Goal: Task Accomplishment & Management: Manage account settings

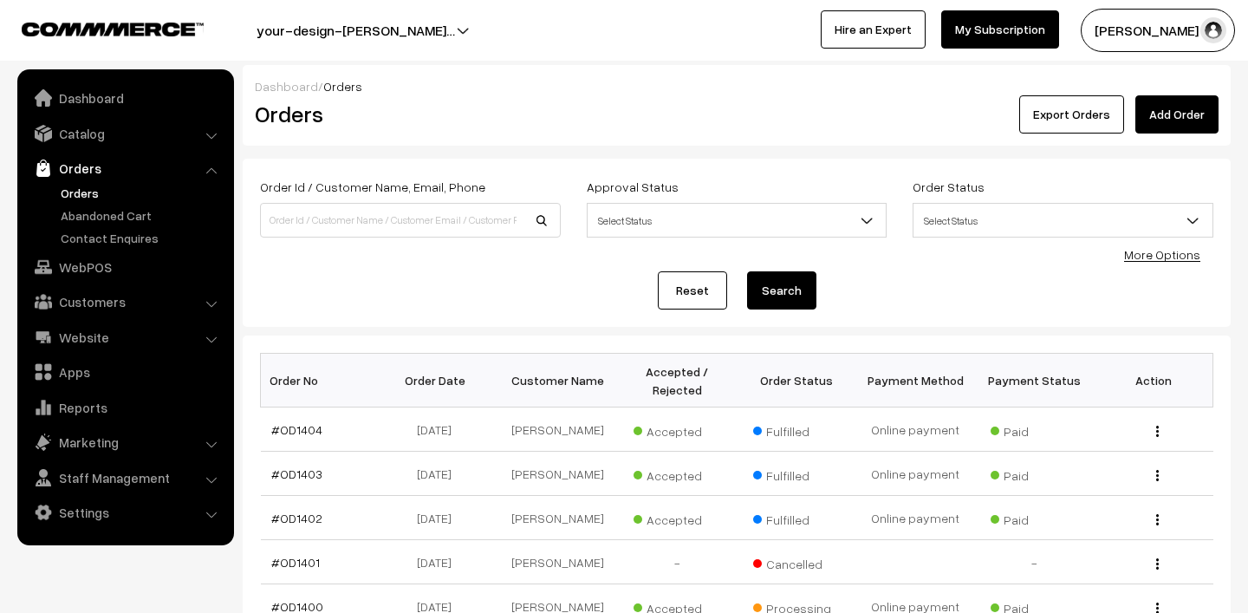
click at [1183, 28] on button "Lokesh N.P" at bounding box center [1157, 30] width 154 height 43
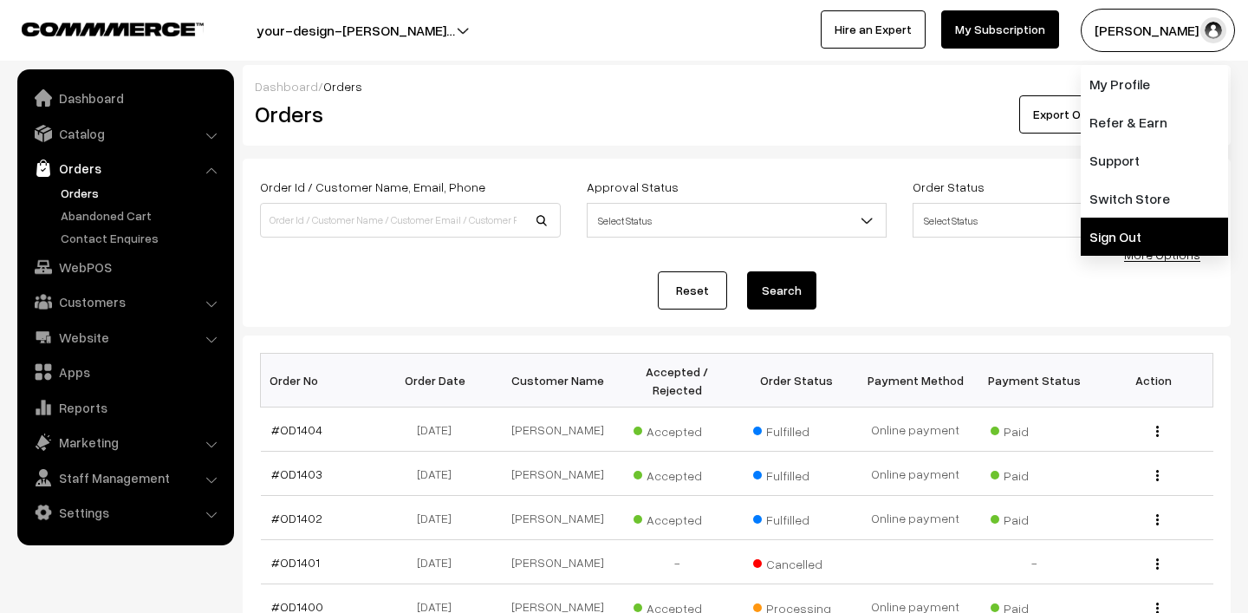
click at [1129, 236] on link "Sign Out" at bounding box center [1153, 236] width 147 height 38
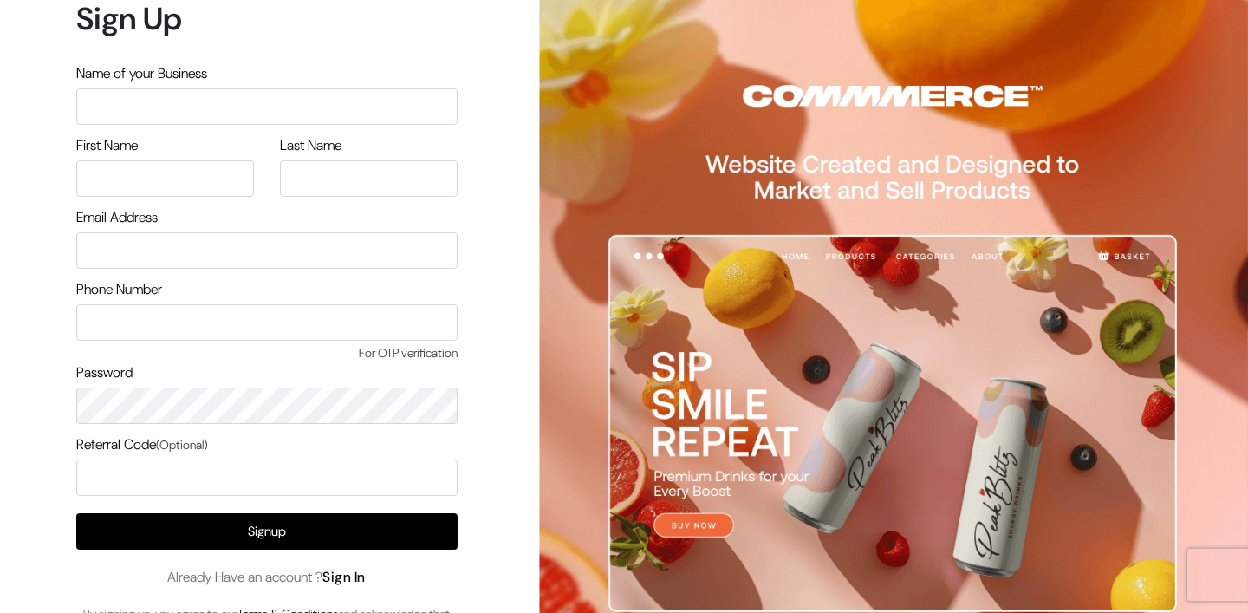
click at [354, 574] on link "Sign In" at bounding box center [343, 577] width 43 height 18
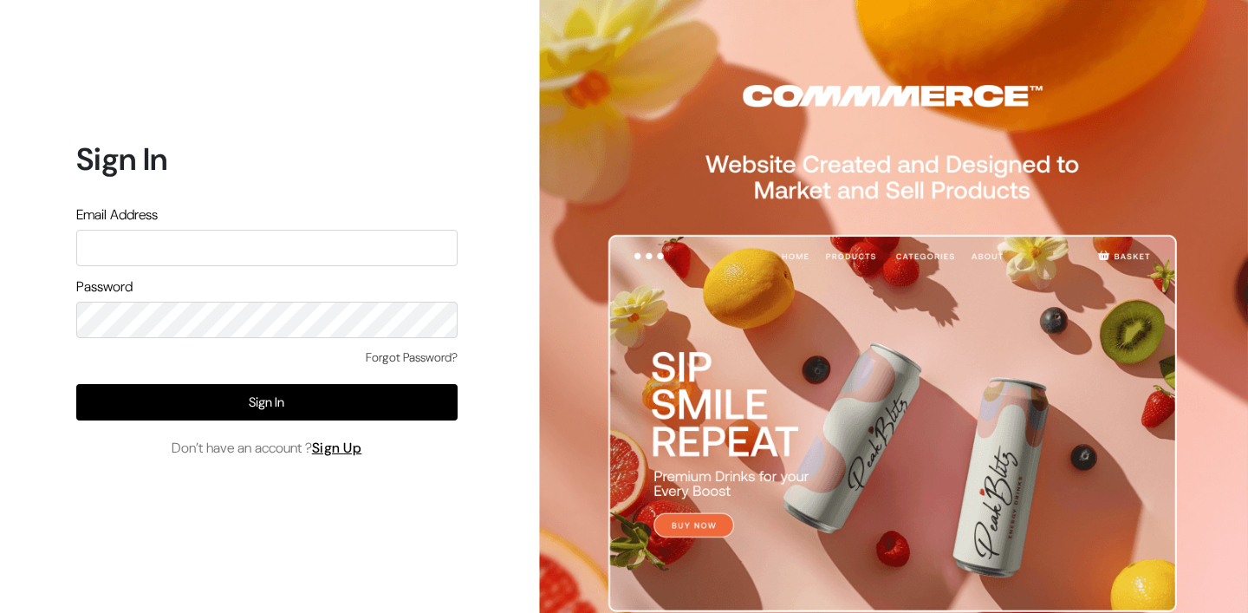
click at [282, 244] on input "text" at bounding box center [266, 248] width 381 height 36
type input "mk@yourdesignstore.in"
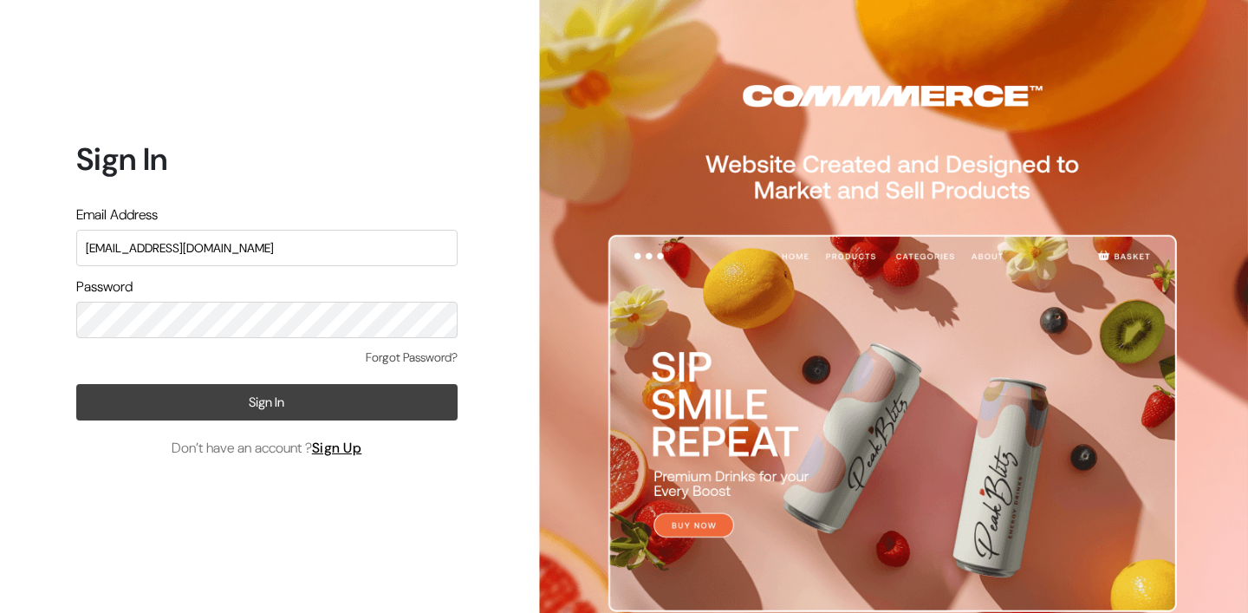
click at [226, 394] on button "Sign In" at bounding box center [266, 402] width 381 height 36
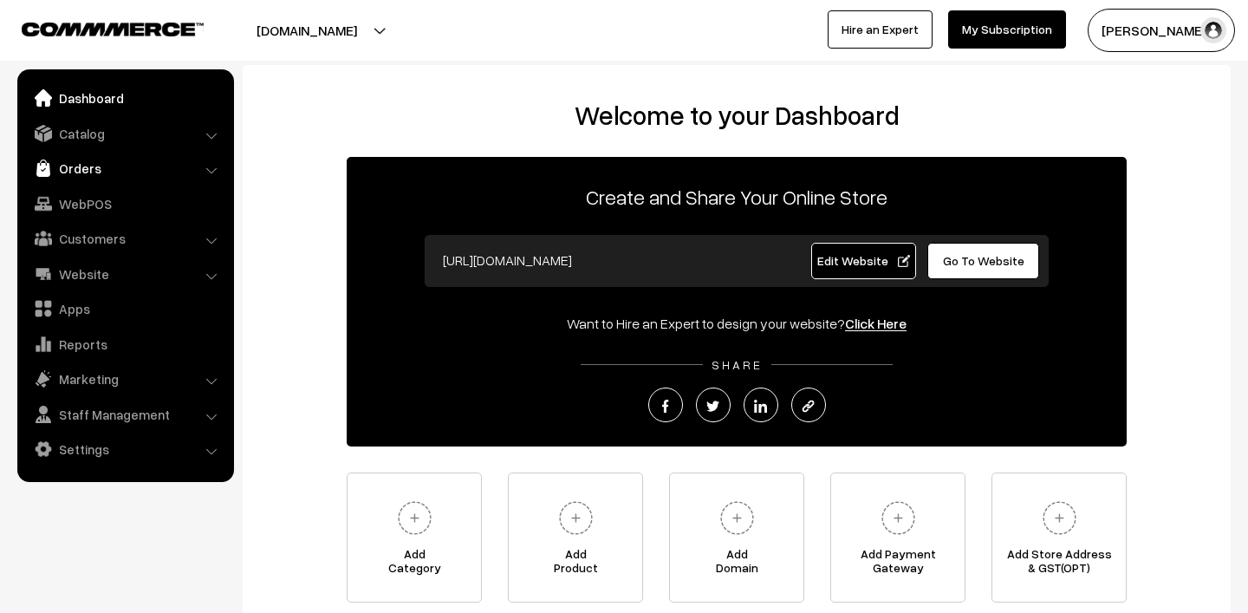
click at [107, 170] on link "Orders" at bounding box center [125, 167] width 206 height 31
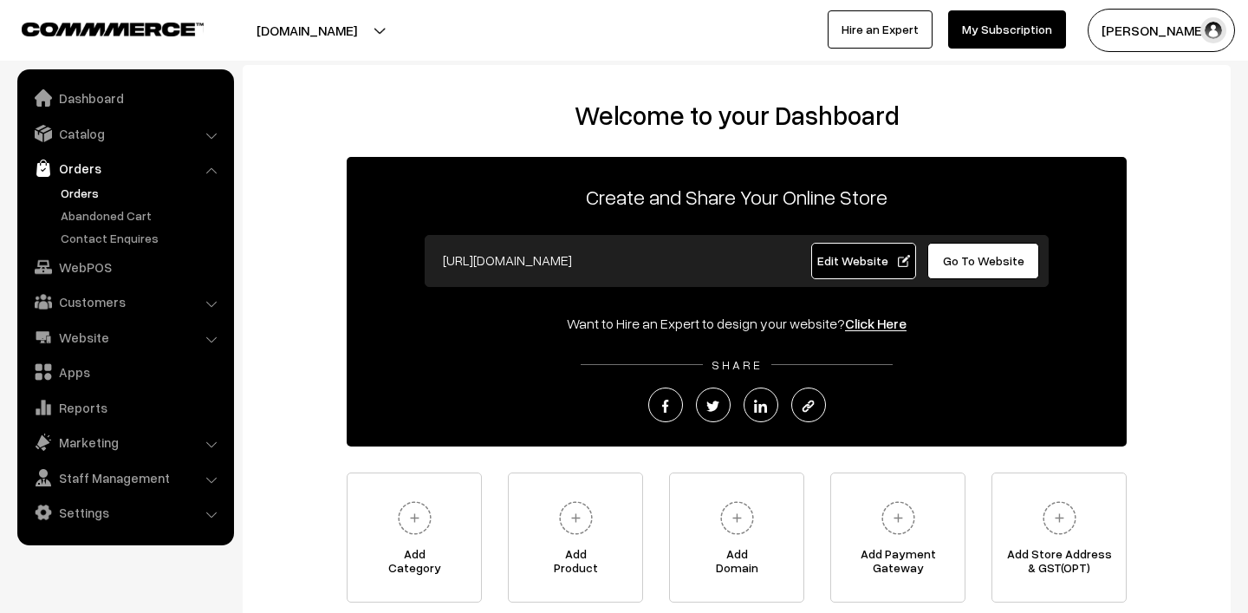
click at [79, 191] on link "Orders" at bounding box center [142, 193] width 172 height 18
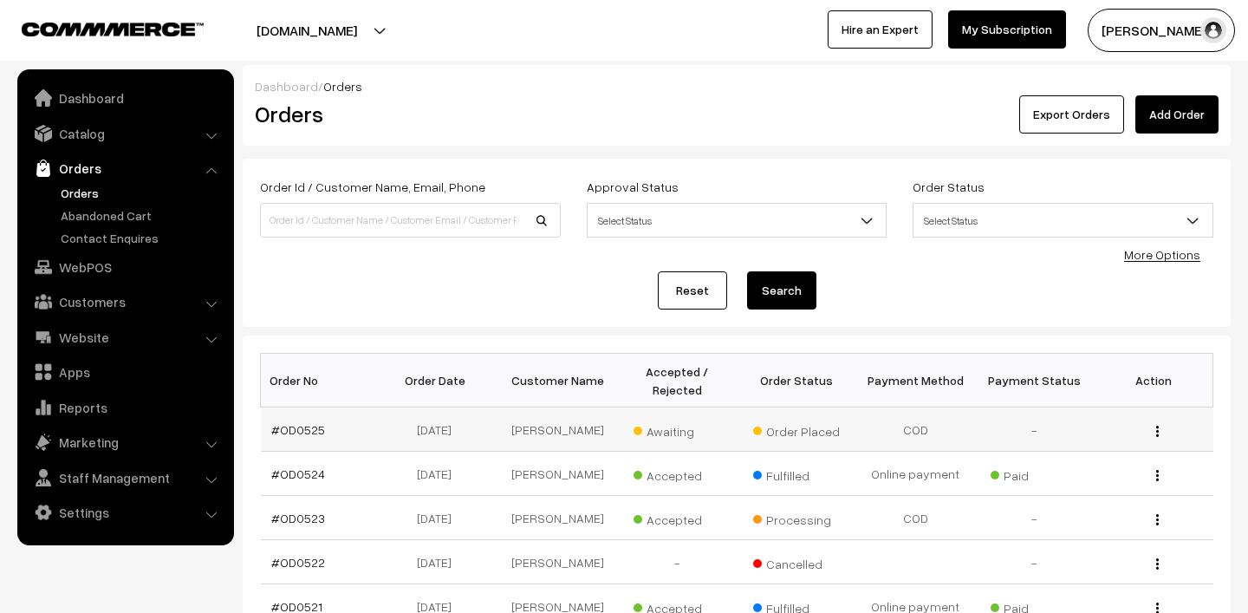
click at [665, 429] on span "Awaiting" at bounding box center [676, 429] width 87 height 23
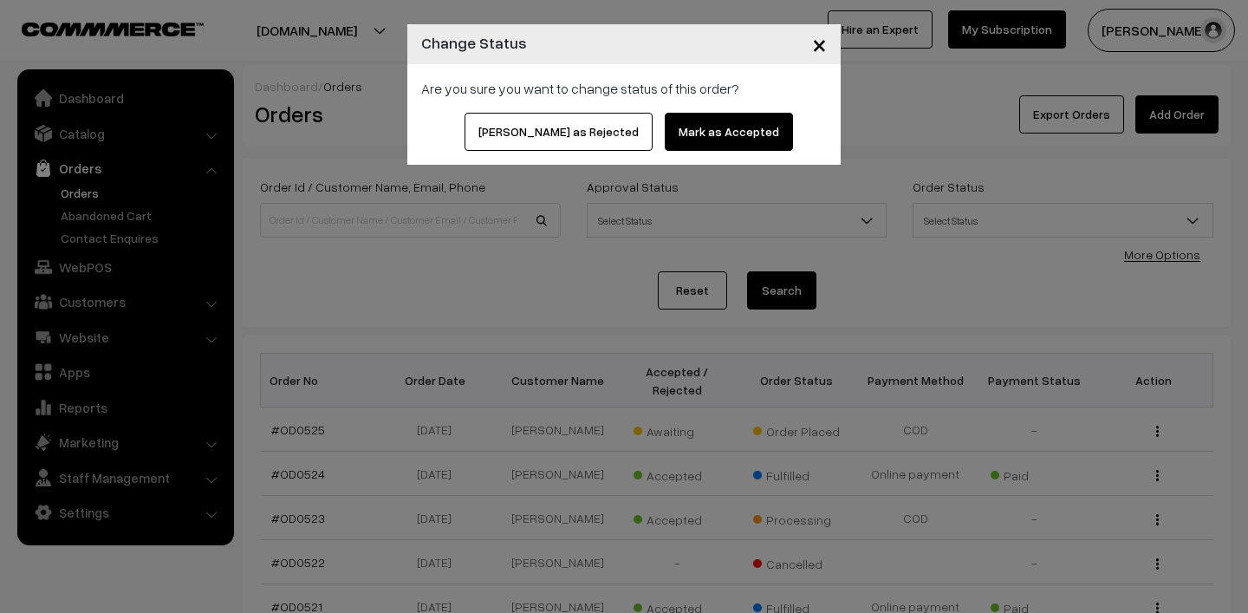
click at [686, 120] on button "Mark as Accepted" at bounding box center [729, 132] width 128 height 38
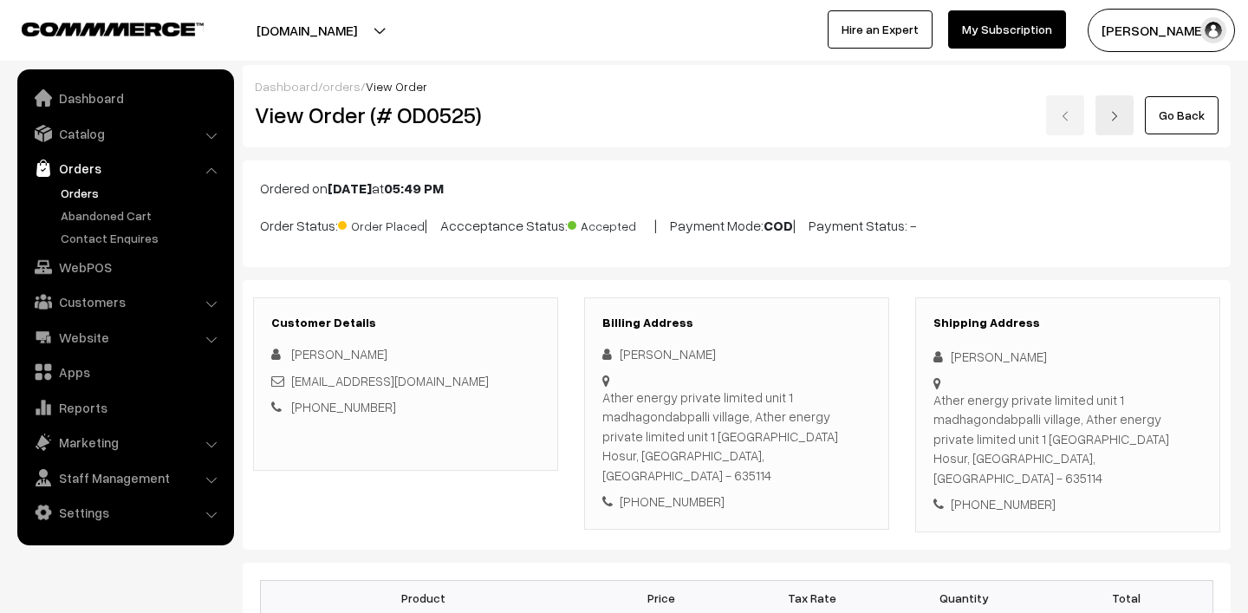
scroll to position [310, 0]
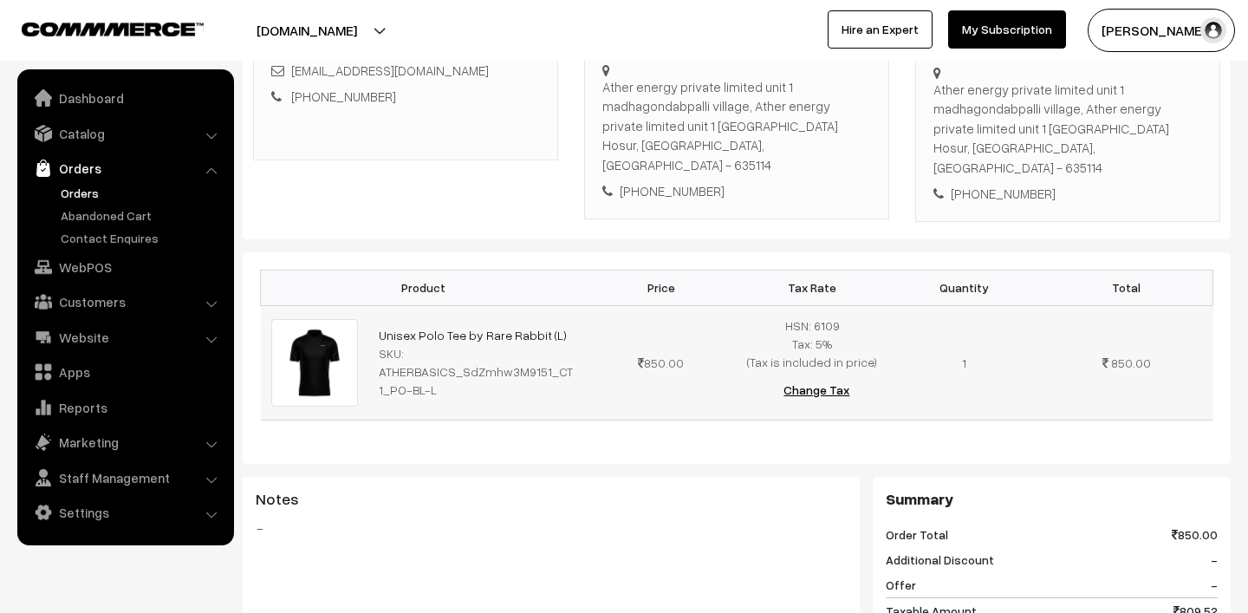
drag, startPoint x: 0, startPoint y: 0, endPoint x: 559, endPoint y: 318, distance: 643.0
click at [559, 318] on td "Unisex Polo Tee by Rare Rabbit (L) SKU: ATHERBASICS_SdZmhw3M9151_CT1_PO-BL-L" at bounding box center [476, 362] width 217 height 114
copy link "Unisex Polo Tee by Rare Rabbit (L)"
click at [82, 189] on link "Orders" at bounding box center [142, 193] width 172 height 18
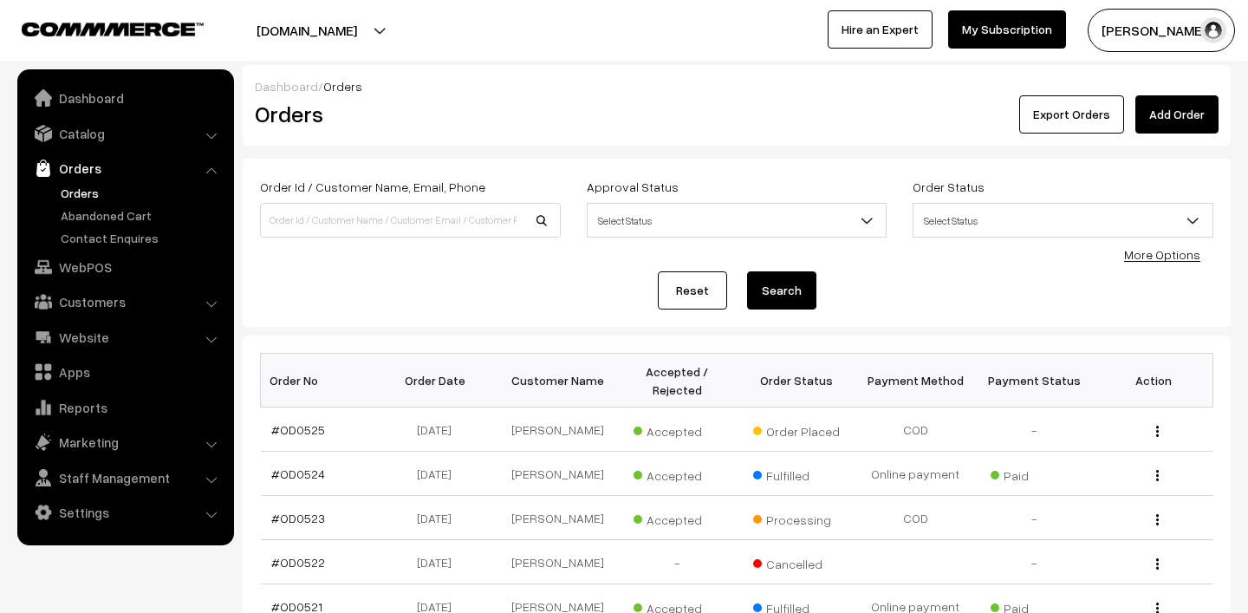
click at [88, 196] on link "Orders" at bounding box center [142, 193] width 172 height 18
